Goal: Information Seeking & Learning: Learn about a topic

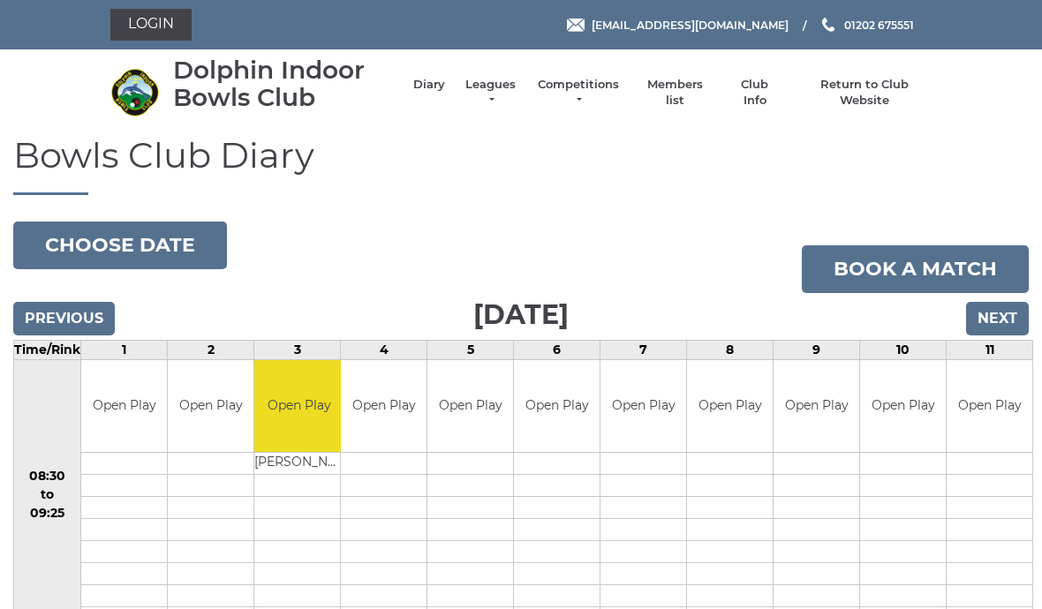
click at [517, 89] on link "Leagues" at bounding box center [491, 93] width 56 height 32
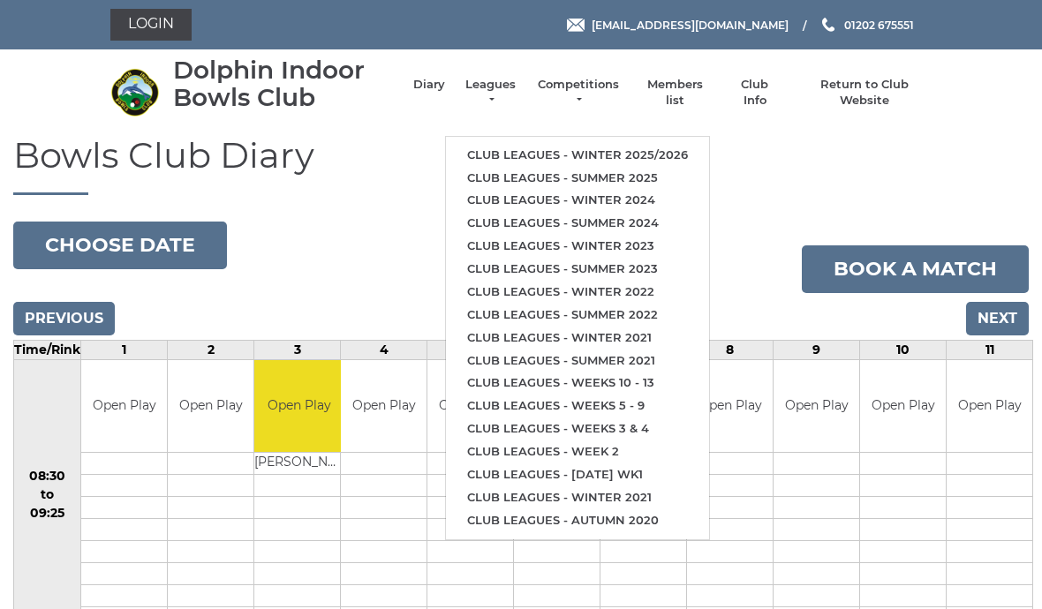
click at [574, 144] on link "Club leagues - Winter 2025/2026" at bounding box center [577, 155] width 263 height 23
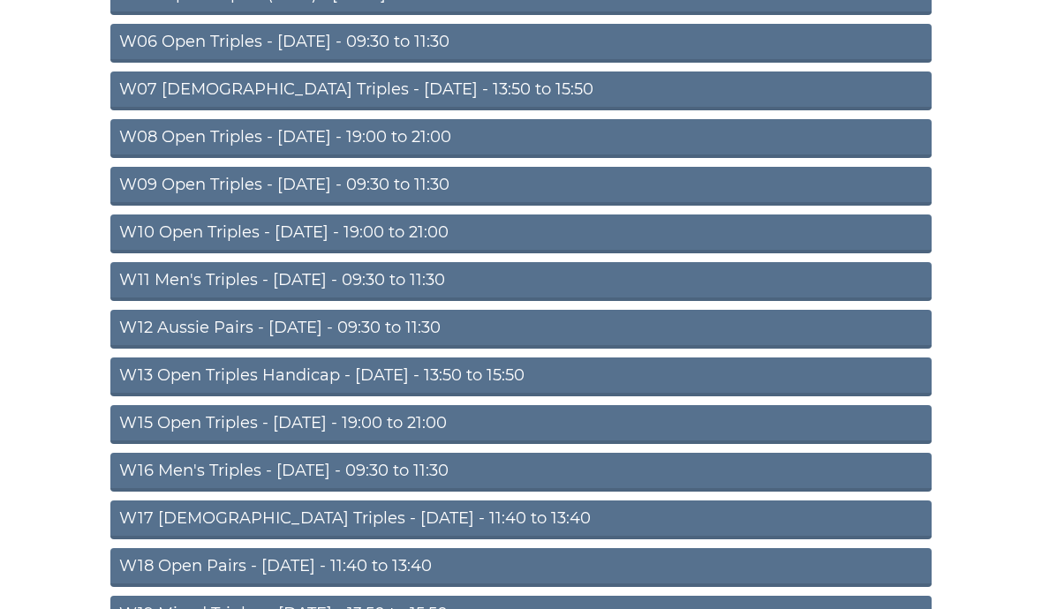
scroll to position [398, 0]
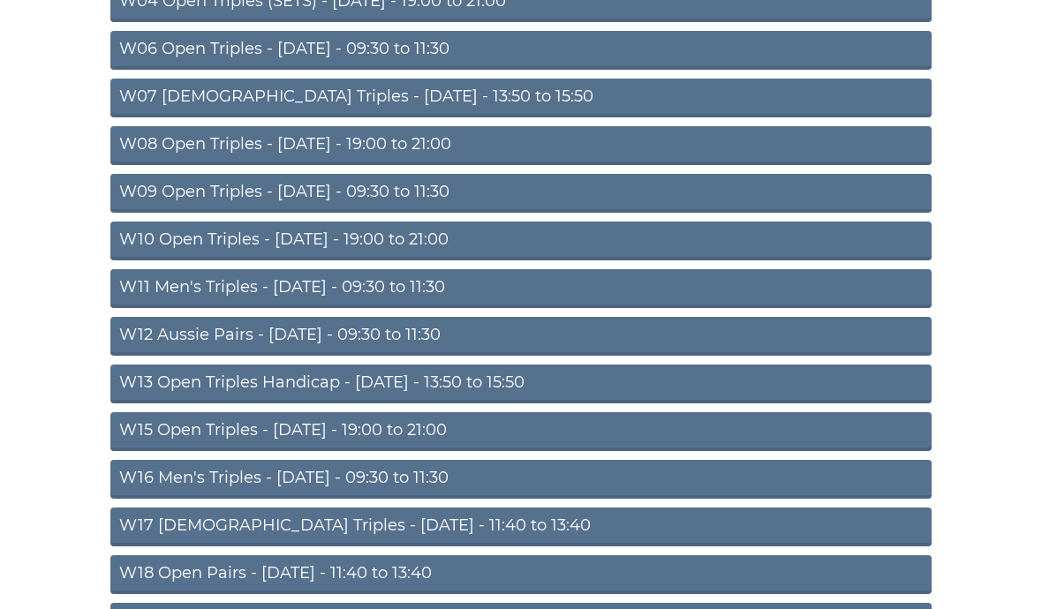
click at [417, 424] on link "W15 Open Triples - Thursday - 19:00 to 21:00" at bounding box center [520, 432] width 821 height 39
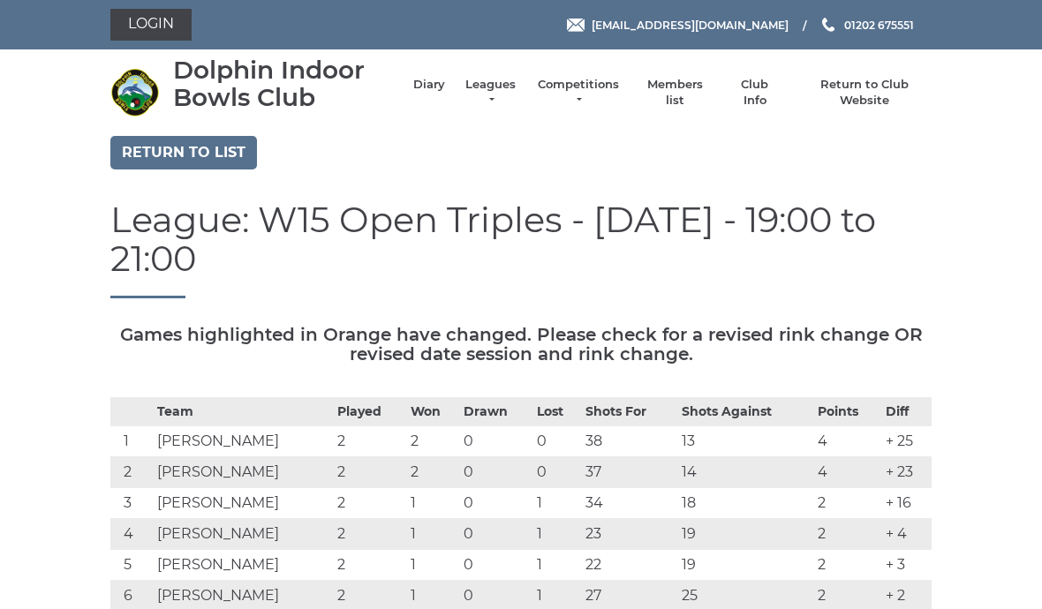
click at [509, 85] on li "Leagues Club leagues - Winter 2025/2026 Club leagues - Summer 2025 Club leagues…" at bounding box center [481, 92] width 73 height 49
click at [512, 89] on link "Leagues" at bounding box center [491, 93] width 56 height 32
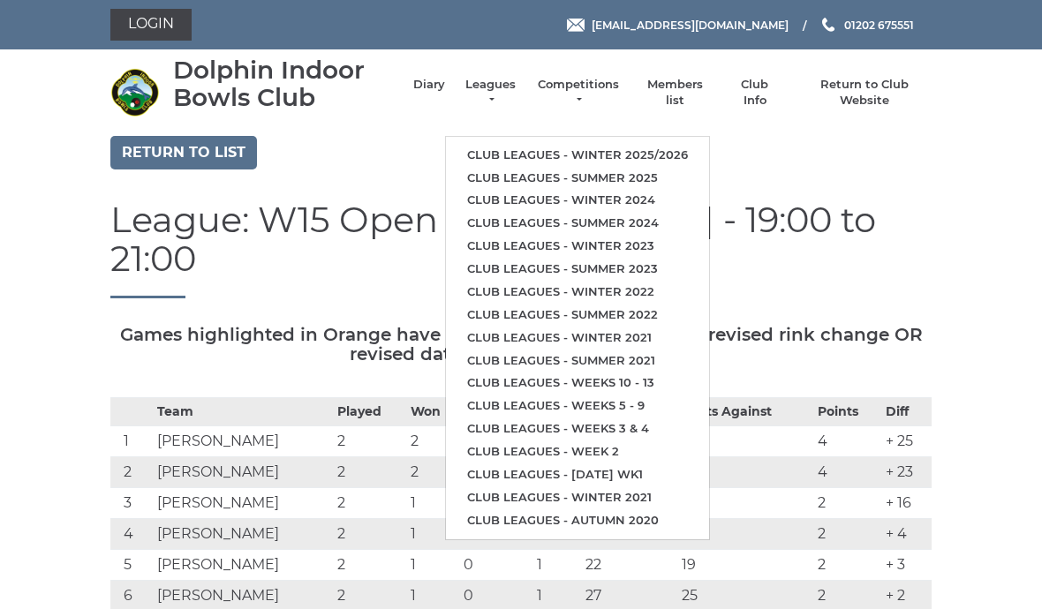
click at [566, 146] on link "Club leagues - Winter 2025/2026" at bounding box center [577, 155] width 263 height 23
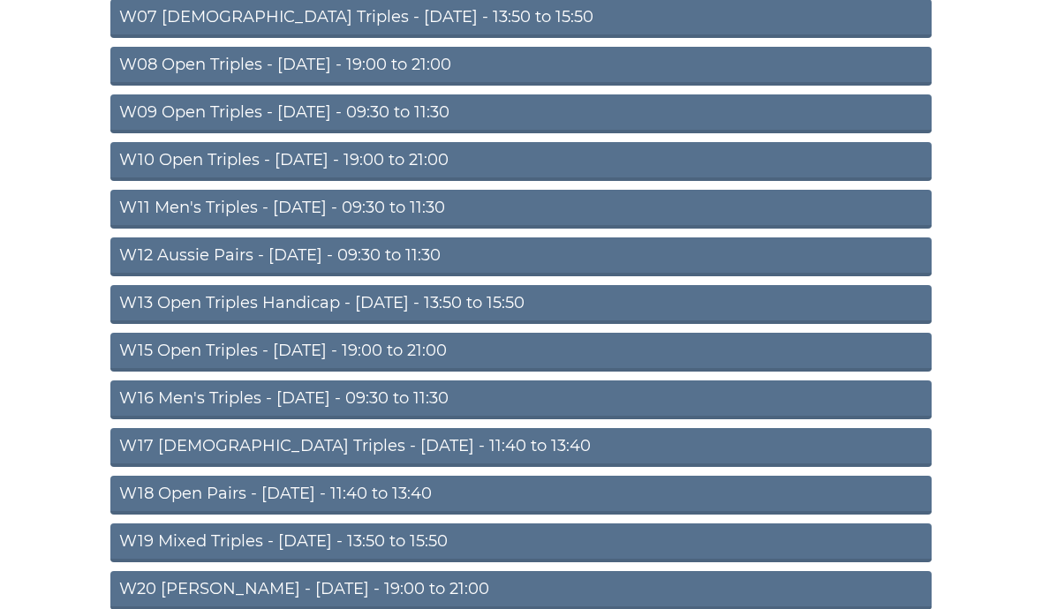
scroll to position [487, 0]
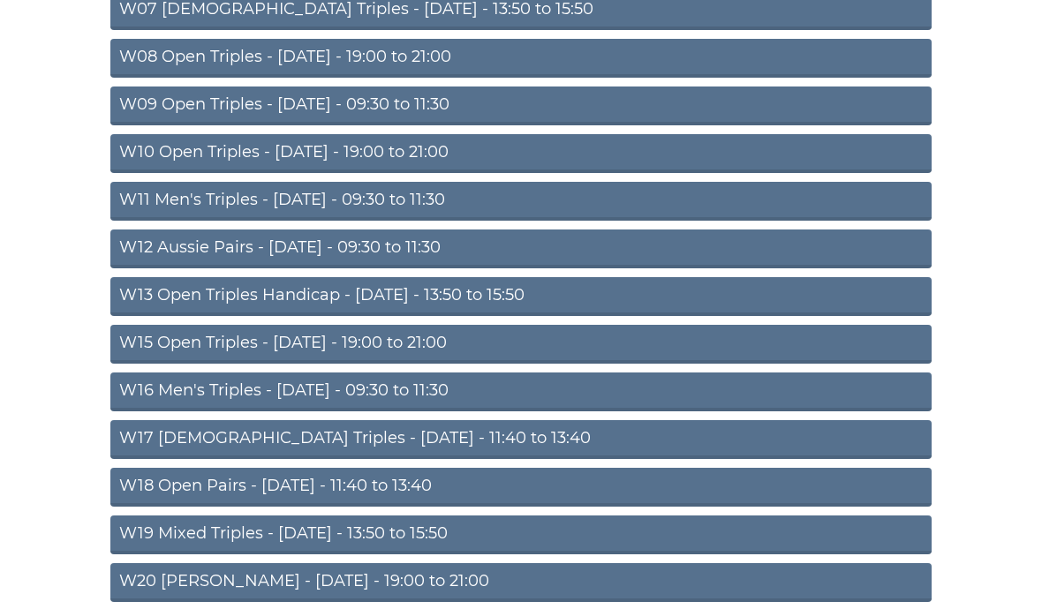
click at [346, 482] on link "W18 Open Pairs - [DATE] - 11:40 to 13:40" at bounding box center [520, 487] width 821 height 39
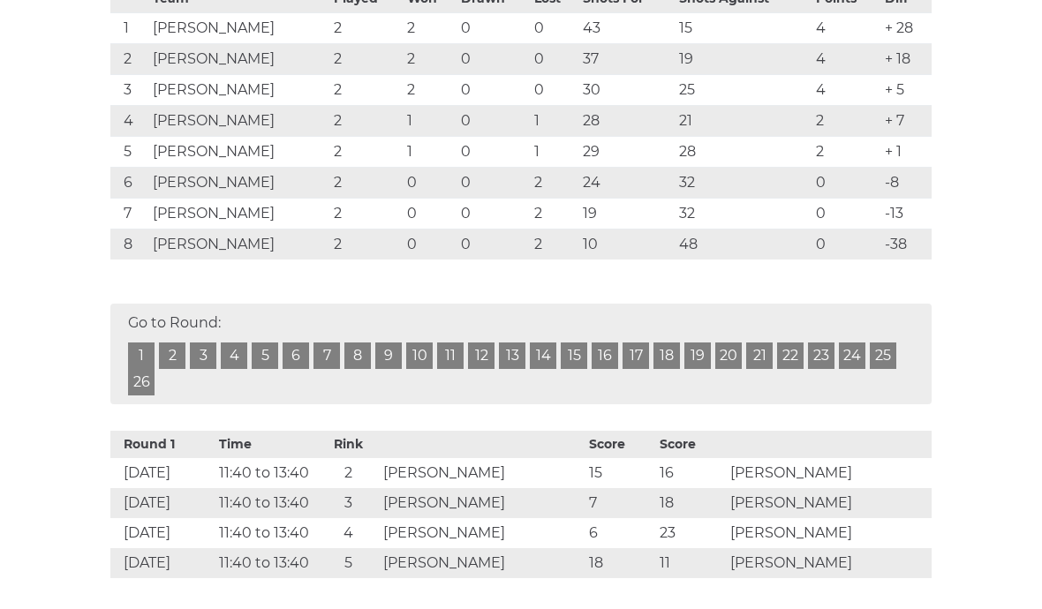
scroll to position [419, 0]
